Goal: Transaction & Acquisition: Purchase product/service

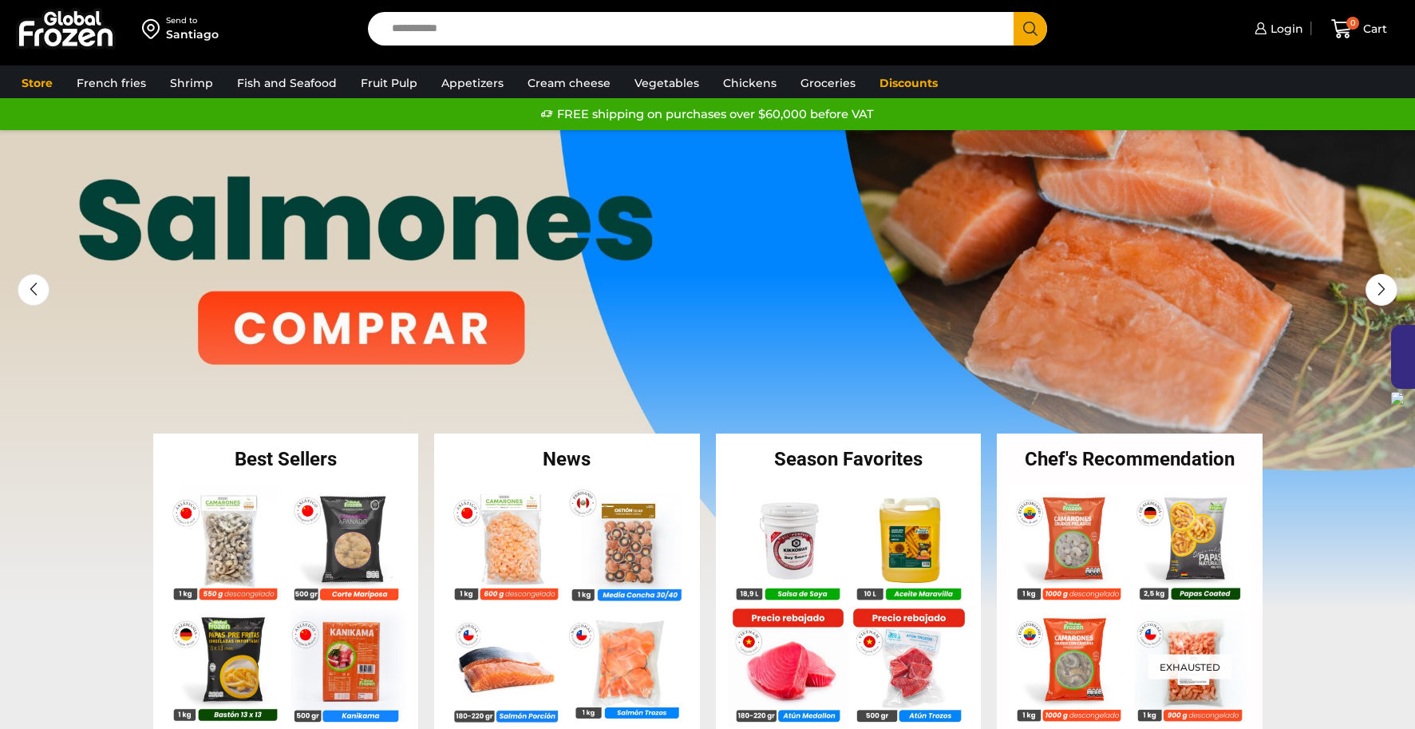
click at [1400, 347] on div at bounding box center [1403, 357] width 24 height 64
click at [520, 552] on img at bounding box center [505, 540] width 121 height 121
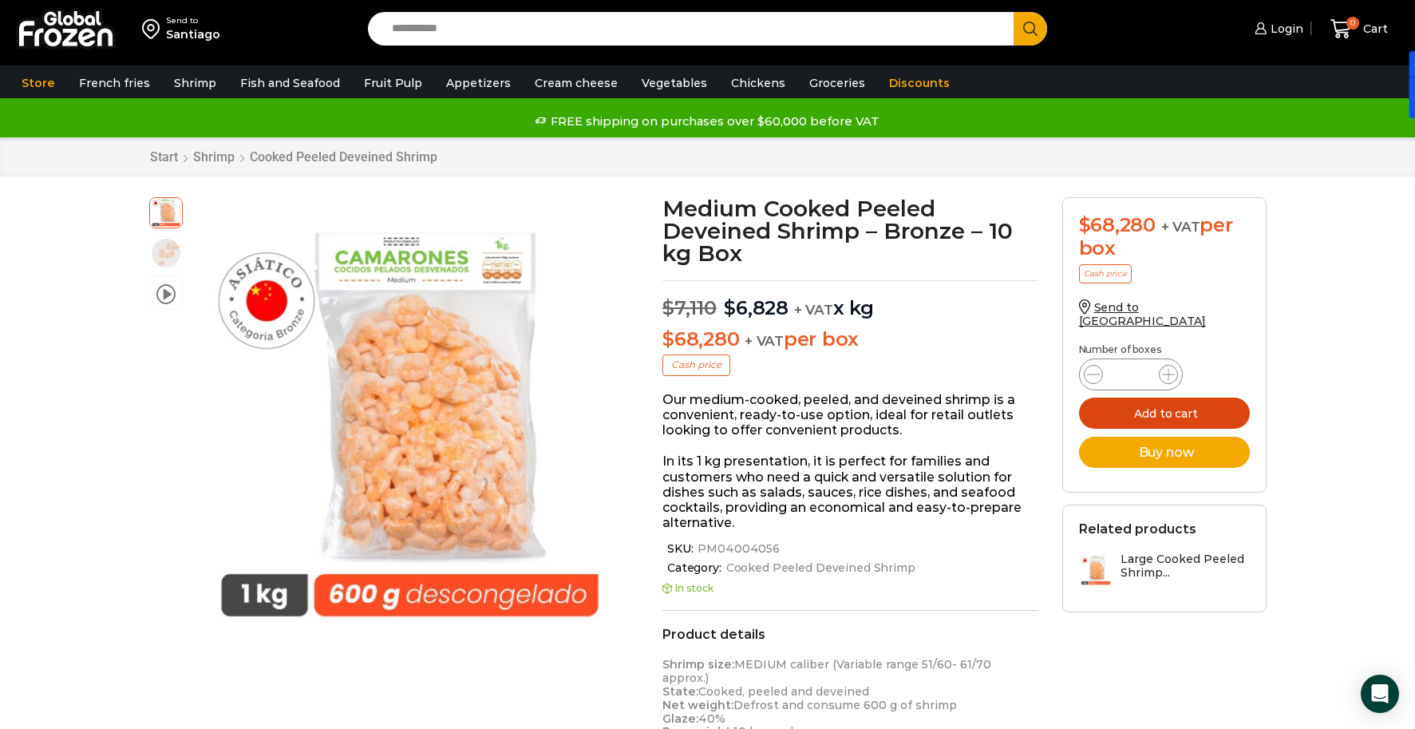
click at [1161, 406] on font "Add to cart" at bounding box center [1165, 413] width 63 height 14
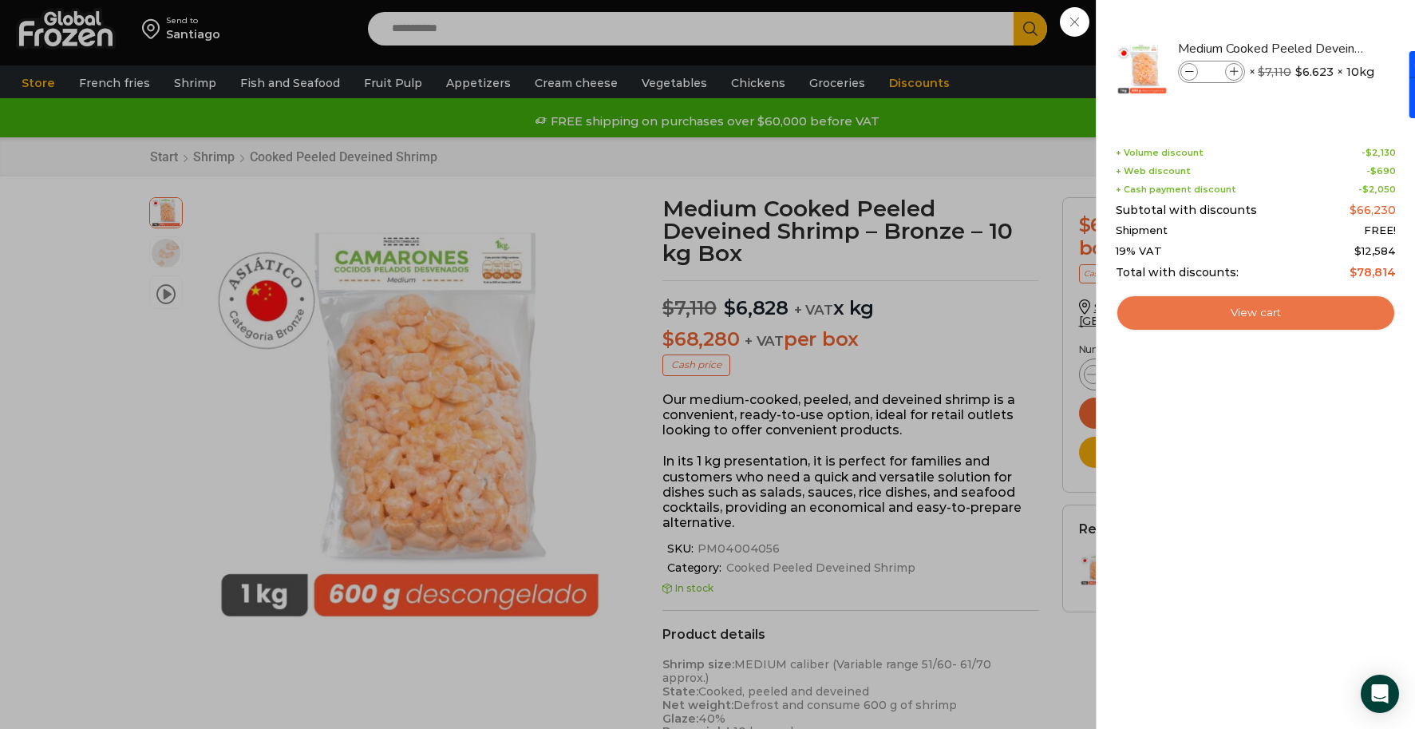
click at [1248, 313] on font "View cart" at bounding box center [1256, 312] width 50 height 13
